Goal: Information Seeking & Learning: Compare options

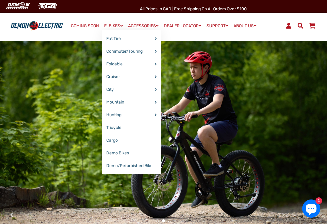
click at [115, 26] on link "E-BIKES" at bounding box center [113, 25] width 23 height 9
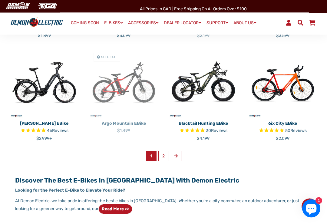
scroll to position [341, 0]
click at [164, 151] on link "2" at bounding box center [163, 156] width 11 height 11
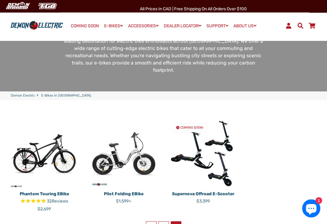
scroll to position [65, 0]
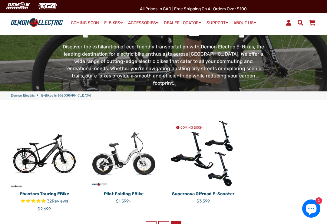
click at [135, 131] on img at bounding box center [124, 153] width 70 height 70
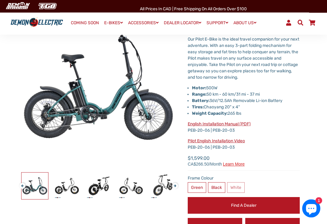
scroll to position [57, 0]
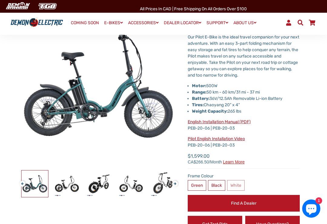
click at [218, 183] on label "Black" at bounding box center [216, 185] width 17 height 11
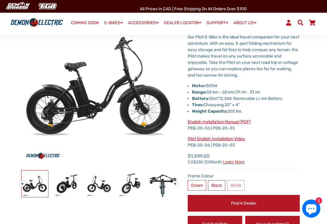
click at [237, 182] on label "White" at bounding box center [236, 185] width 18 height 11
click at [239, 181] on label "White" at bounding box center [236, 185] width 18 height 11
click at [238, 183] on label "White" at bounding box center [236, 185] width 18 height 11
click at [236, 183] on label "White" at bounding box center [236, 185] width 18 height 11
click at [234, 180] on label "White" at bounding box center [236, 185] width 18 height 11
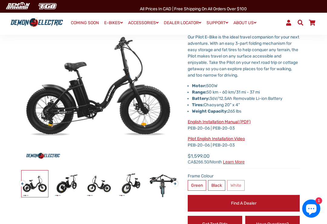
click at [218, 181] on label "Black" at bounding box center [216, 185] width 17 height 11
click at [197, 184] on label "Green" at bounding box center [196, 185] width 18 height 11
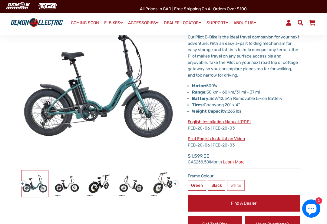
click at [215, 184] on label "Black" at bounding box center [216, 185] width 17 height 11
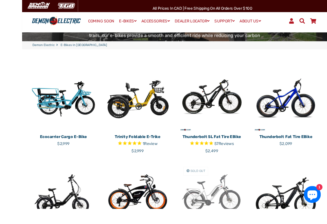
scroll to position [151, 0]
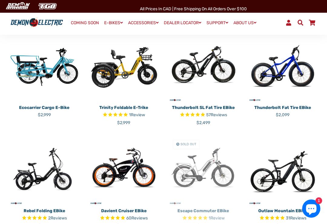
click at [297, 149] on img at bounding box center [282, 170] width 70 height 70
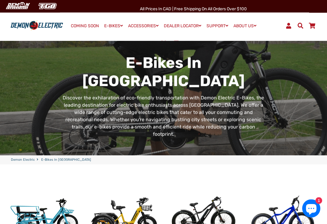
scroll to position [0, 0]
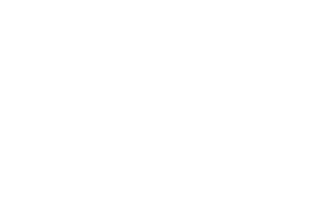
select select "******"
